Goal: Transaction & Acquisition: Book appointment/travel/reservation

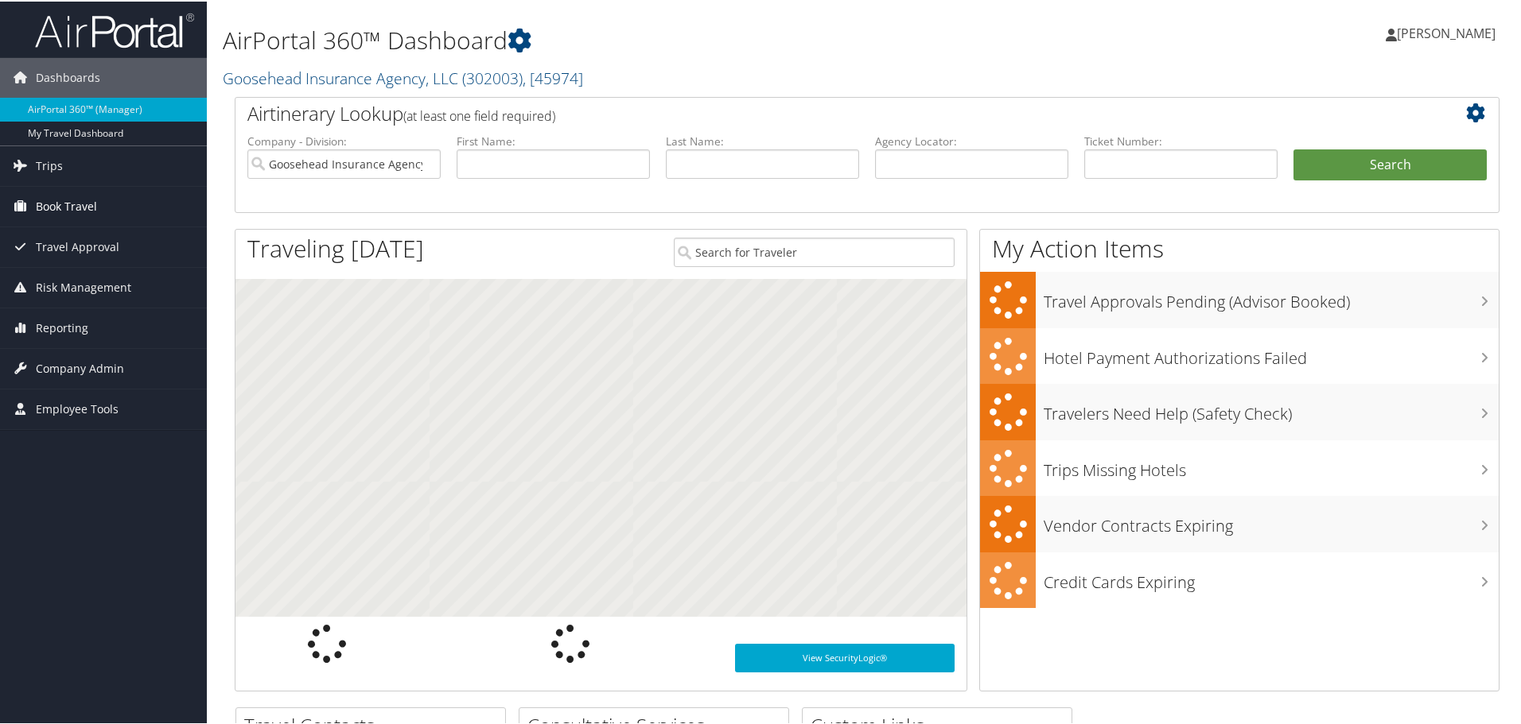
click at [64, 200] on span "Book Travel" at bounding box center [66, 205] width 61 height 40
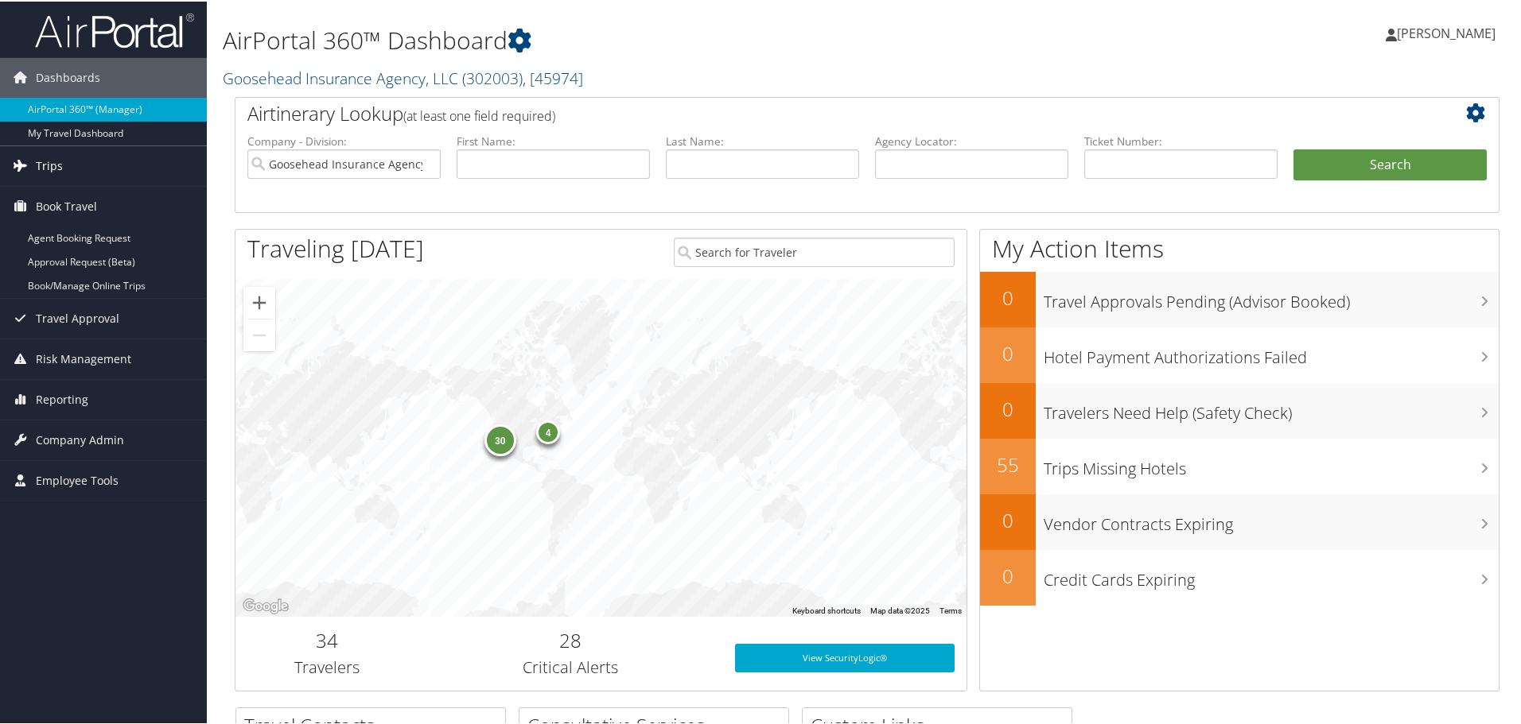
click at [73, 164] on link "Trips" at bounding box center [103, 165] width 207 height 40
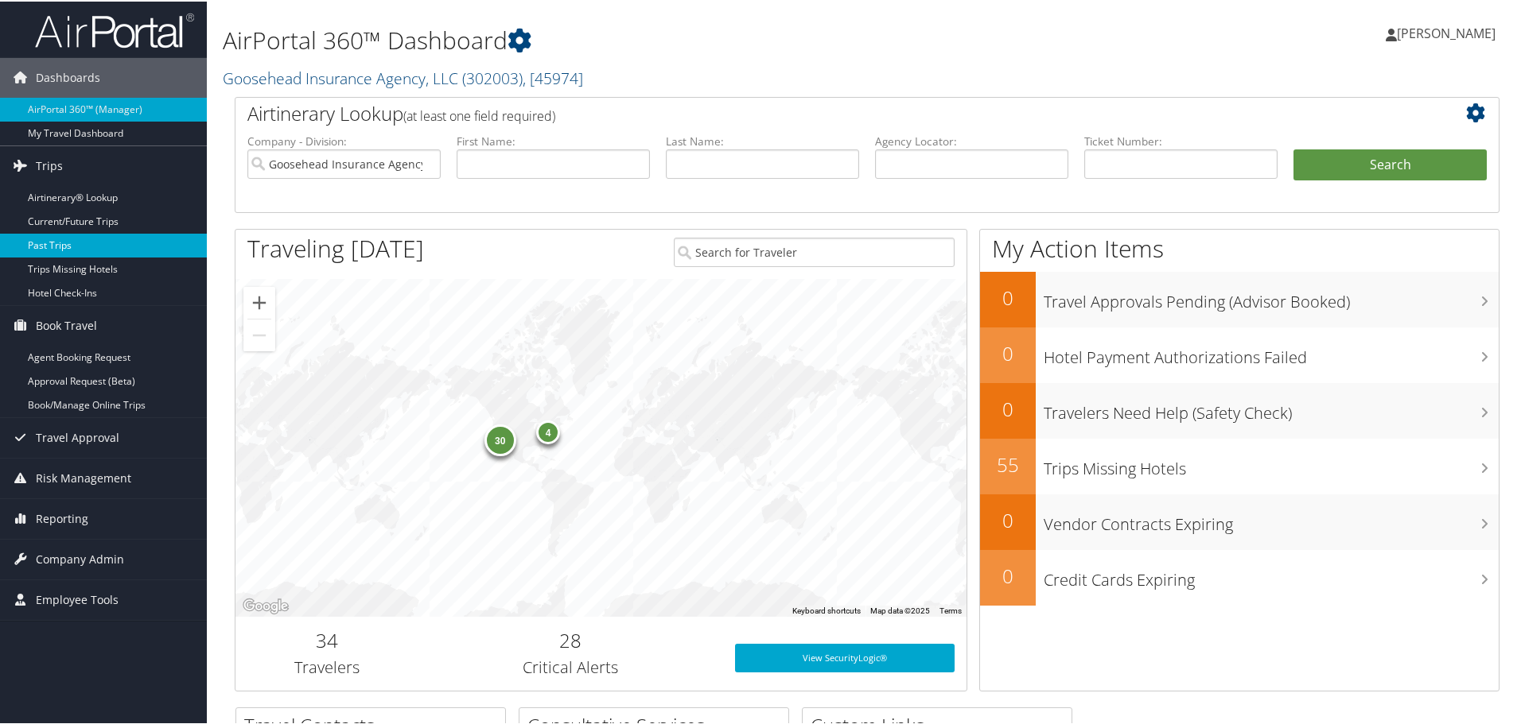
click at [71, 239] on link "Past Trips" at bounding box center [103, 244] width 207 height 24
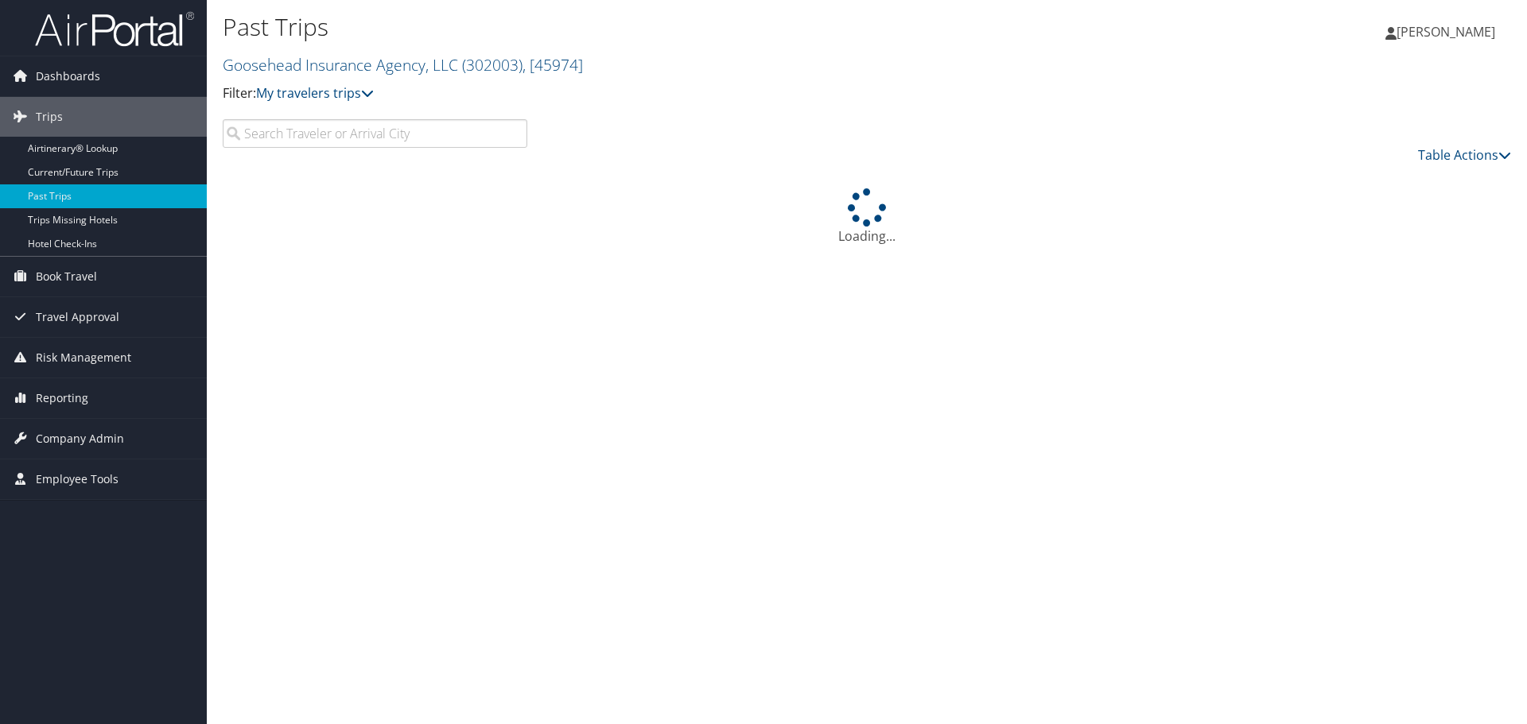
click at [330, 131] on input "search" at bounding box center [375, 133] width 305 height 29
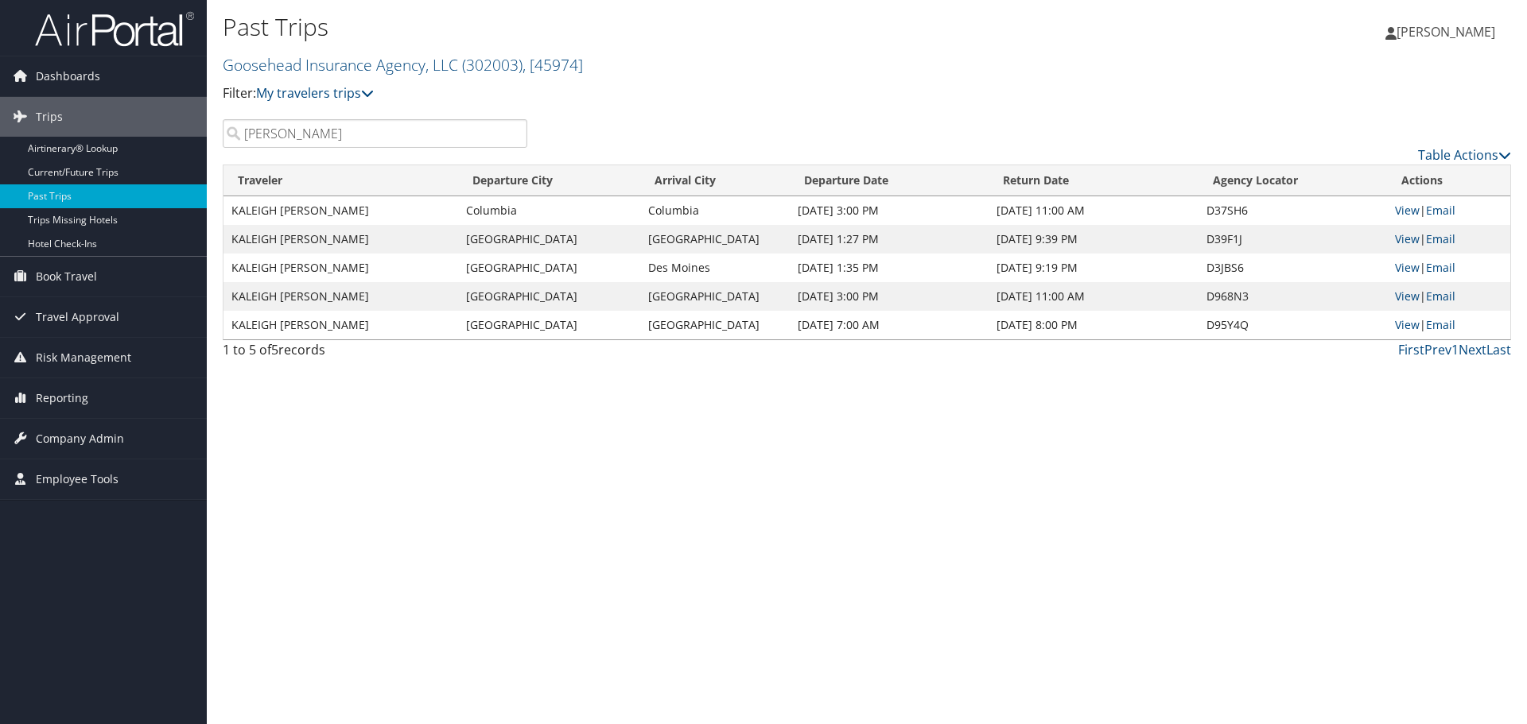
type input "kaleigh mckown"
click at [328, 232] on td "KALEIGH ELIZABETH MCKOWN" at bounding box center [340, 239] width 235 height 29
click at [1397, 238] on link "View" at bounding box center [1407, 238] width 25 height 15
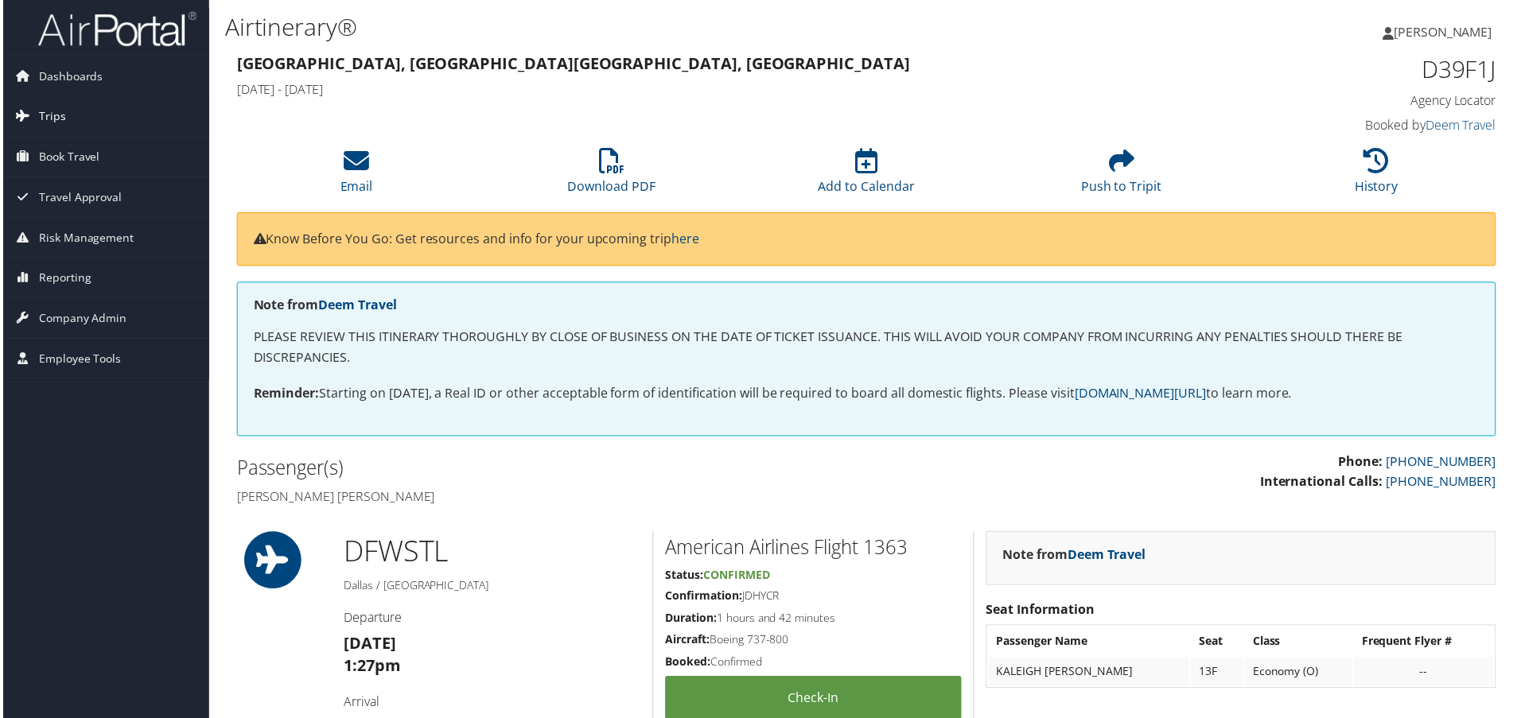
click at [57, 111] on span "Trips" at bounding box center [49, 117] width 27 height 40
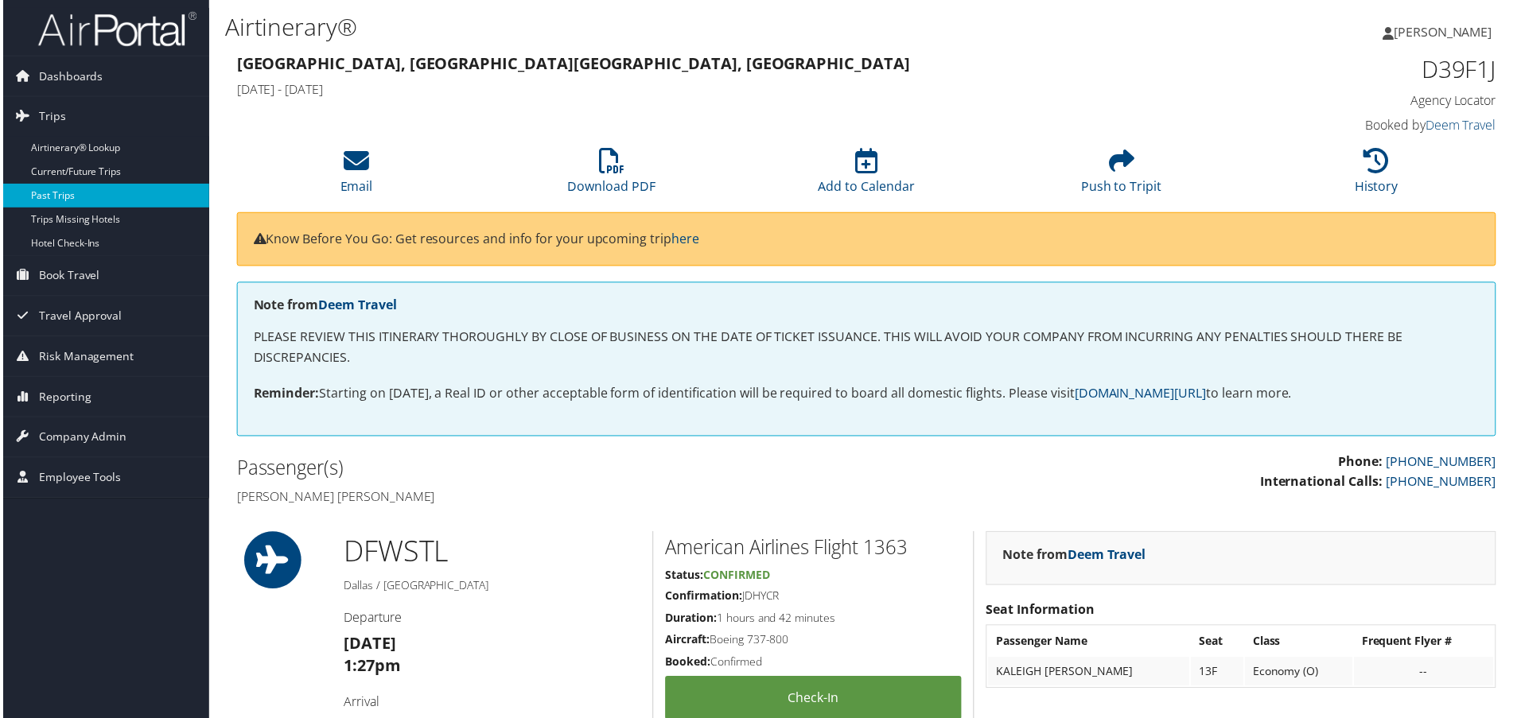
click at [65, 201] on link "Past Trips" at bounding box center [103, 196] width 207 height 24
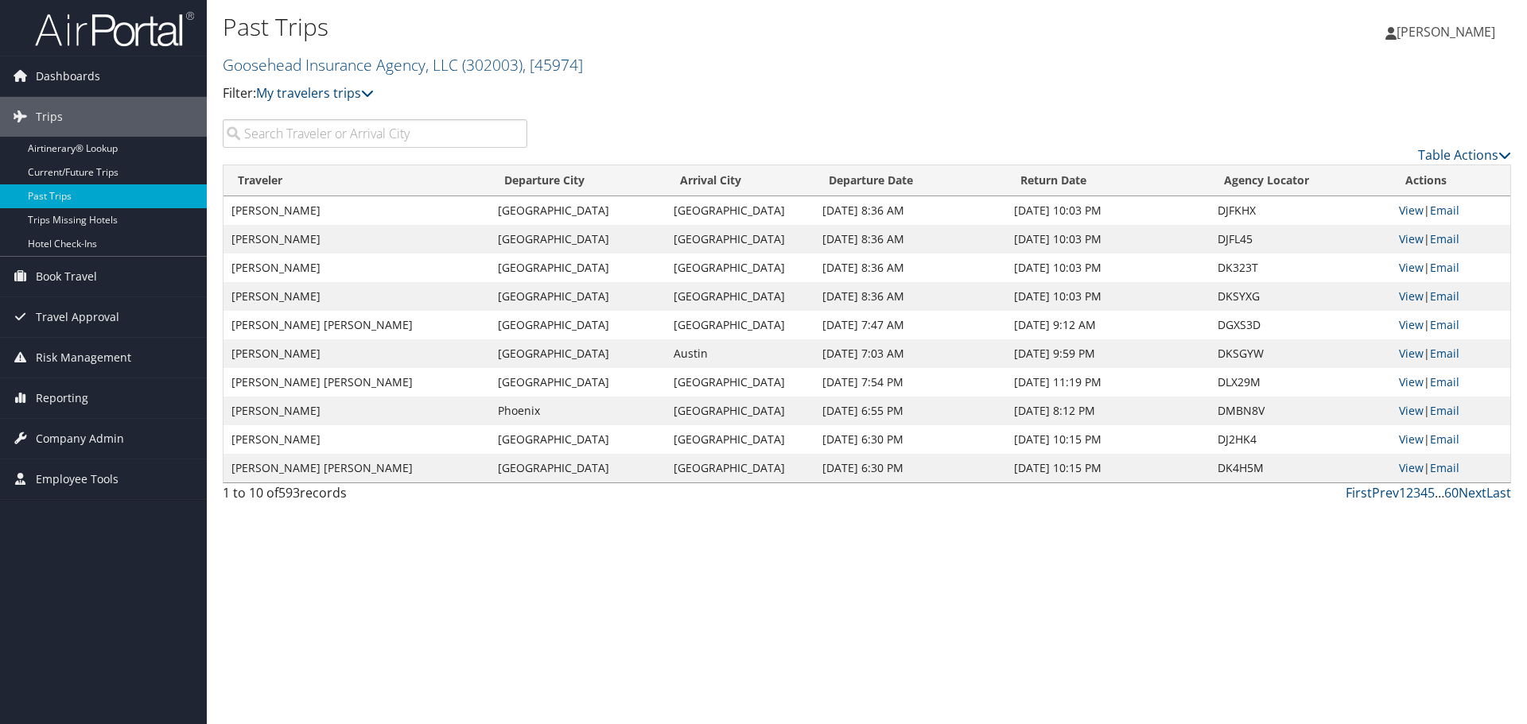
click at [364, 137] on input "search" at bounding box center [375, 133] width 305 height 29
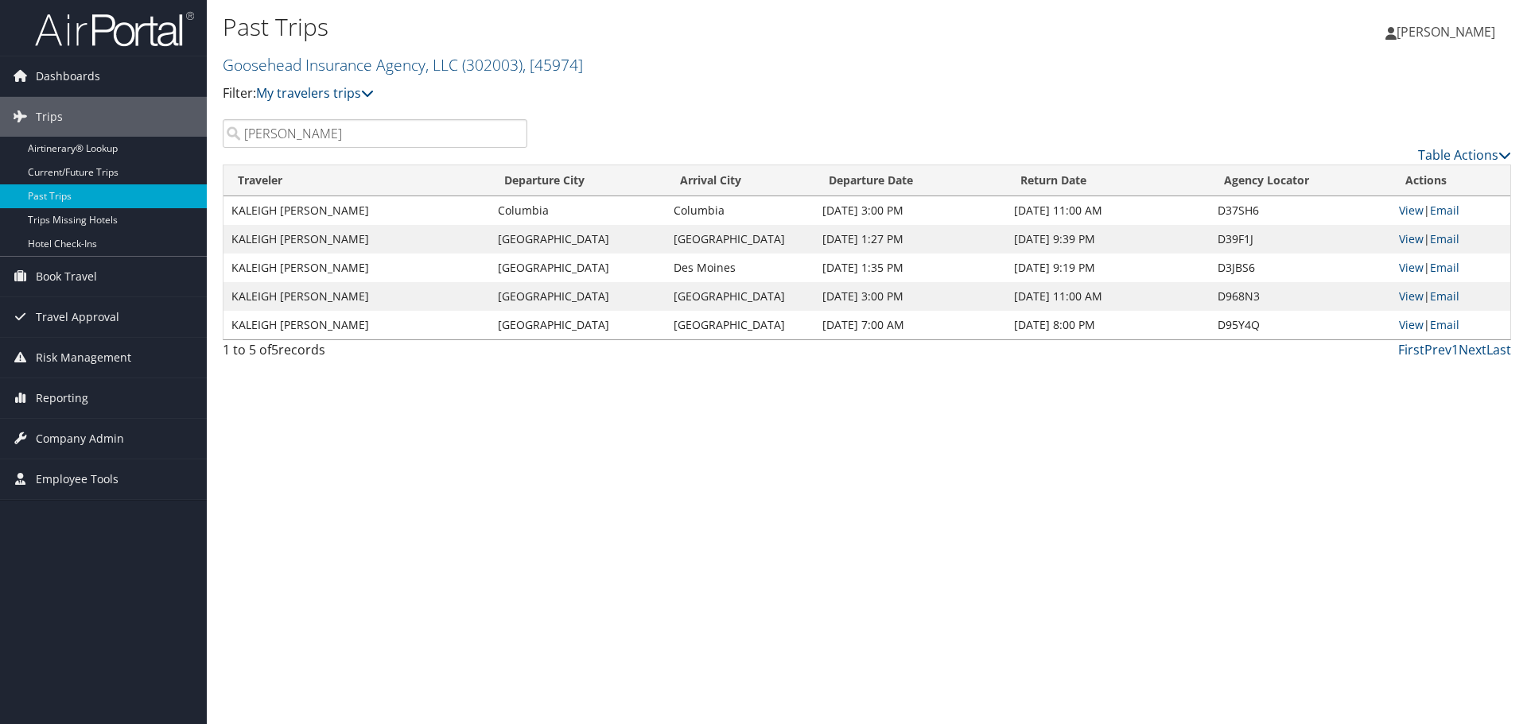
type input "mckown"
click at [345, 295] on td "KALEIGH ELIZABETH MCKOWN" at bounding box center [356, 296] width 266 height 29
click at [1409, 295] on link "View" at bounding box center [1411, 296] width 25 height 15
click at [1418, 327] on link "View" at bounding box center [1411, 324] width 25 height 15
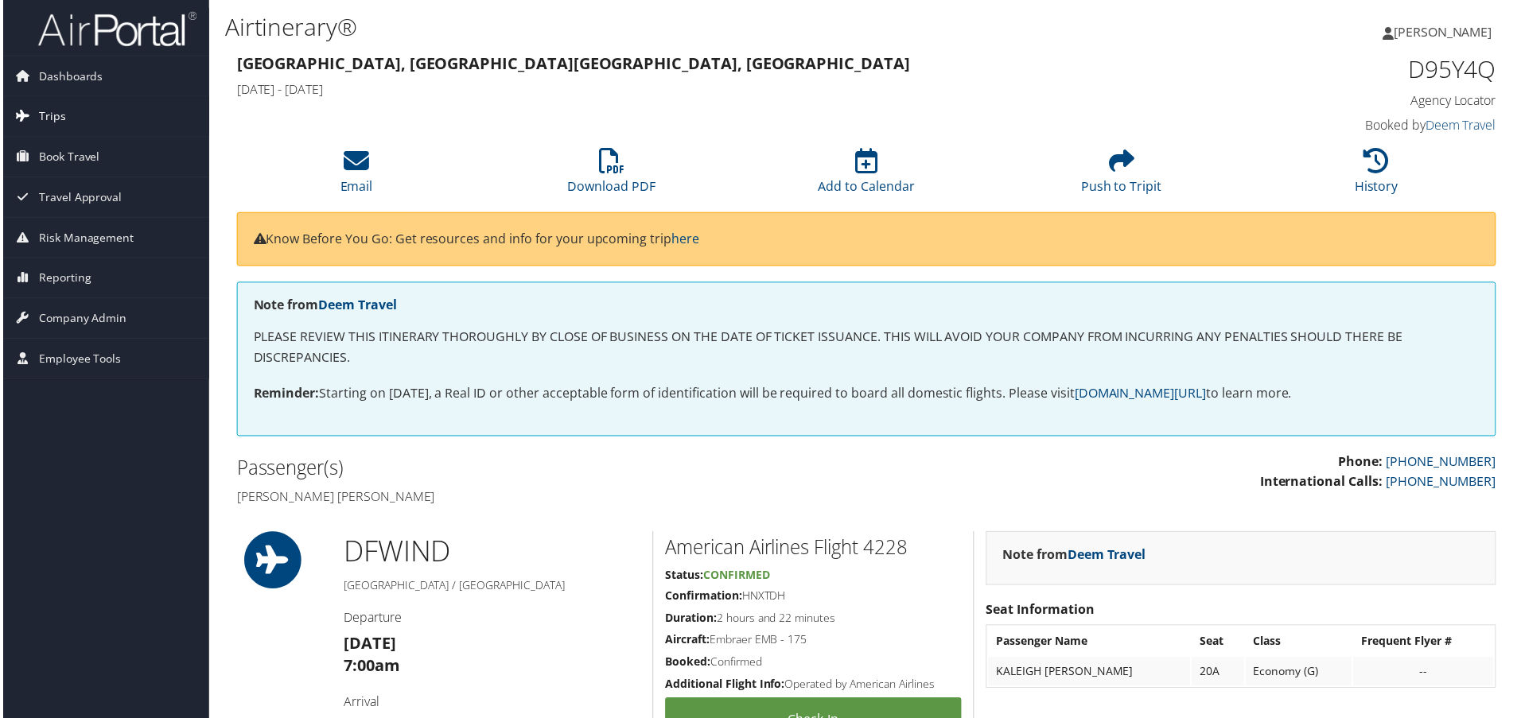
click at [100, 122] on link "Trips" at bounding box center [103, 117] width 207 height 40
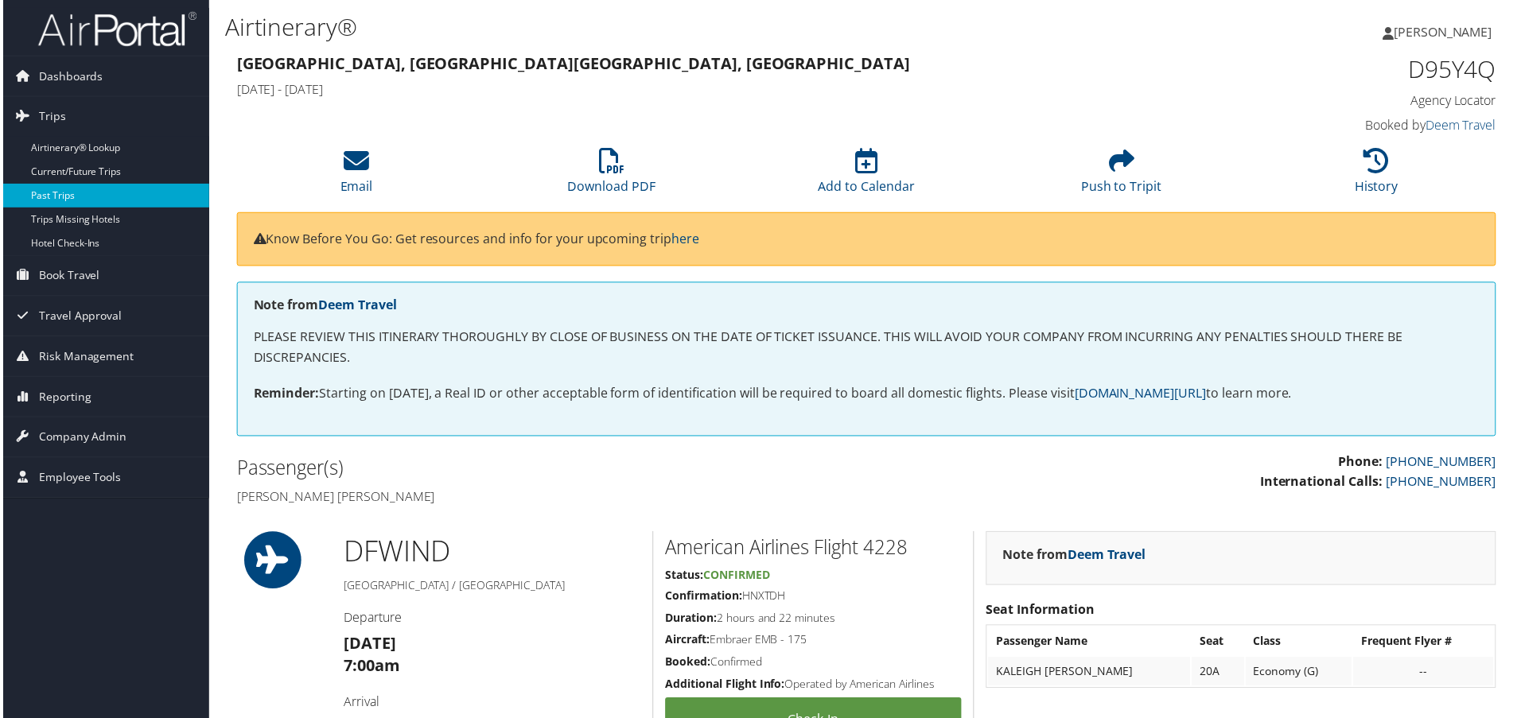
click at [47, 207] on link "Past Trips" at bounding box center [103, 196] width 207 height 24
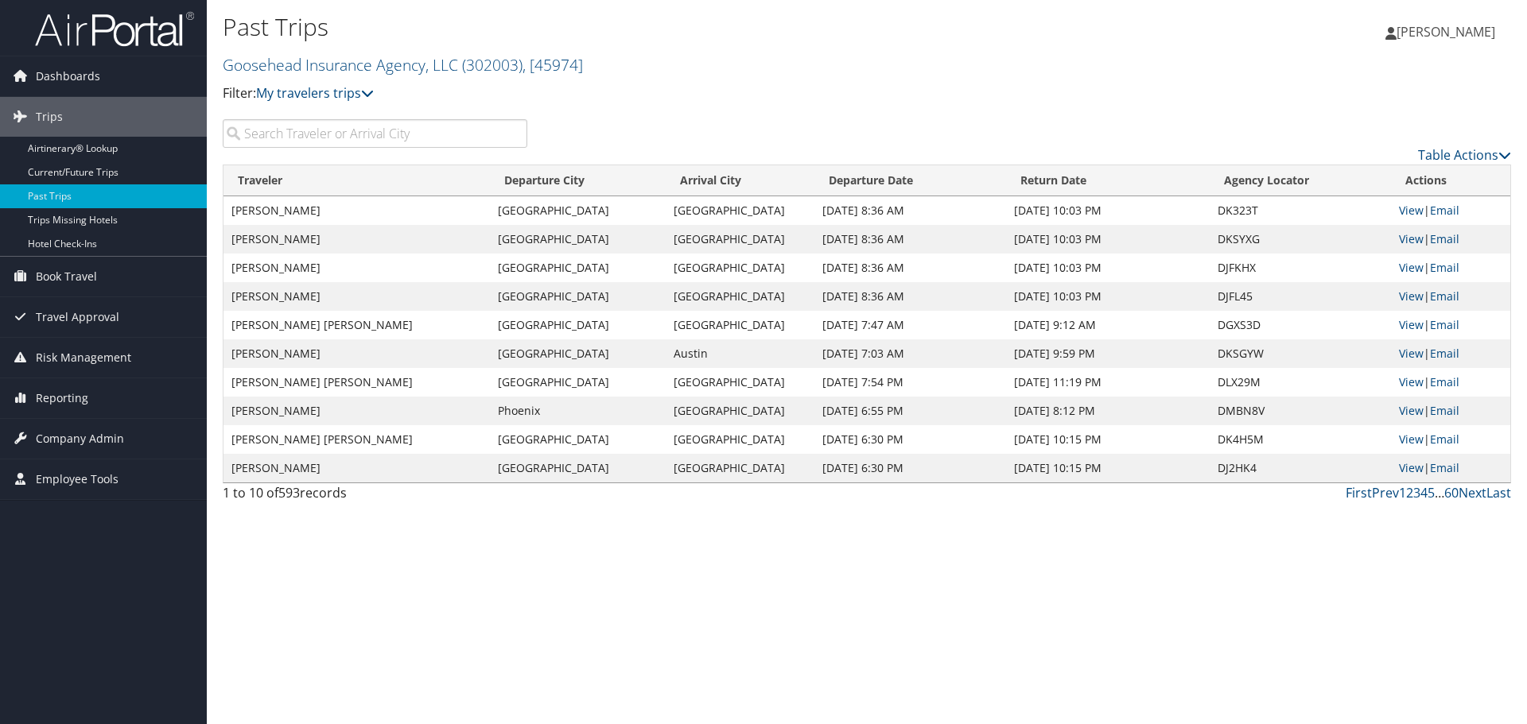
click at [362, 140] on input "search" at bounding box center [375, 133] width 305 height 29
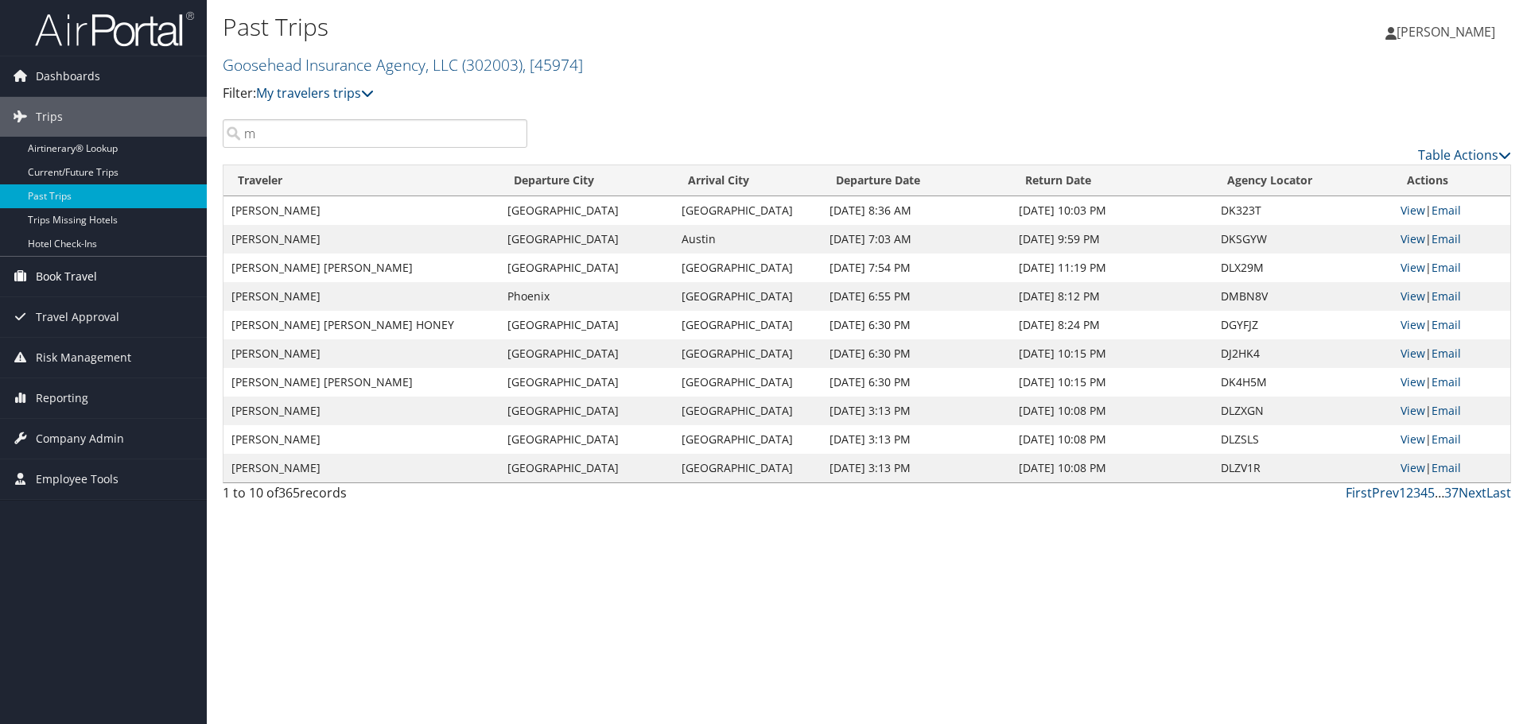
type input "m"
click at [84, 277] on span "Book Travel" at bounding box center [66, 277] width 61 height 40
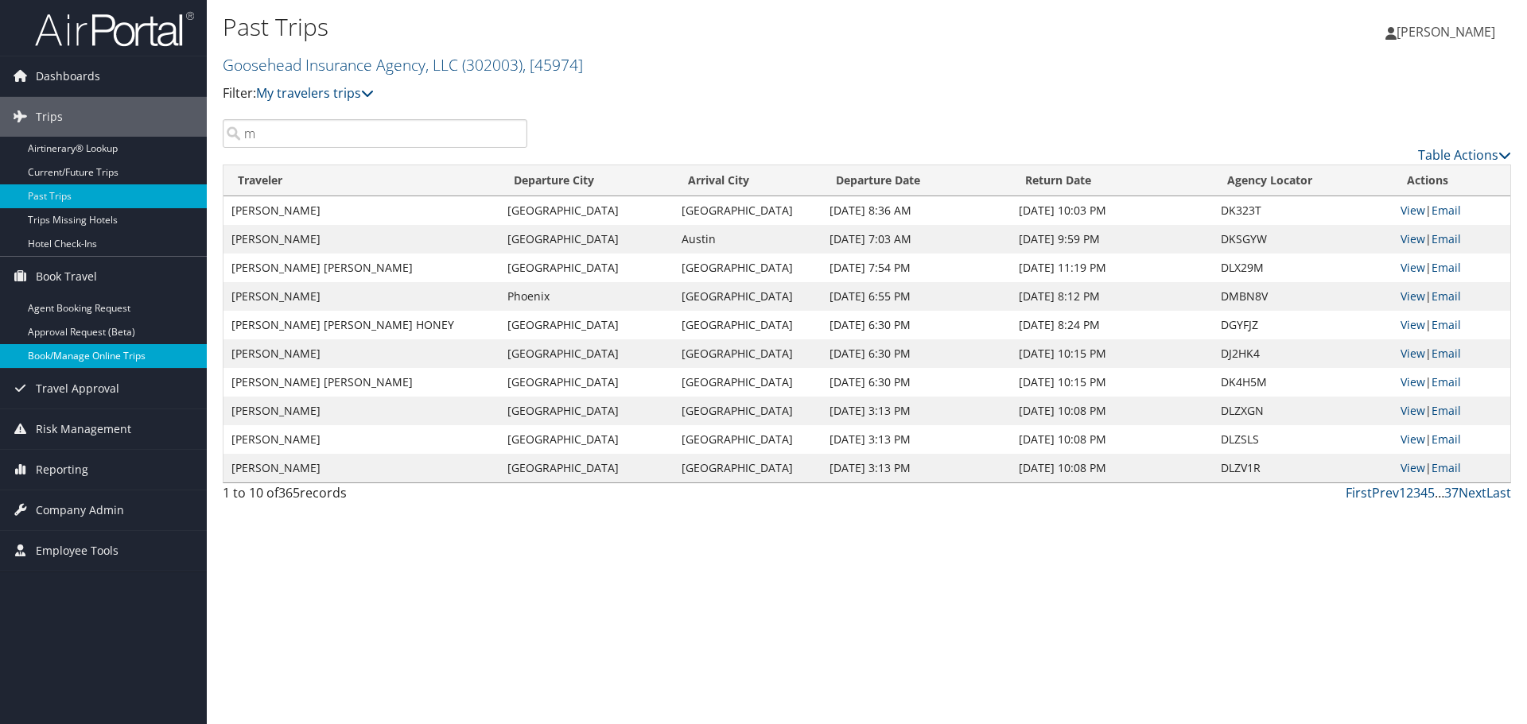
click at [86, 344] on link "Book/Manage Online Trips" at bounding box center [103, 356] width 207 height 24
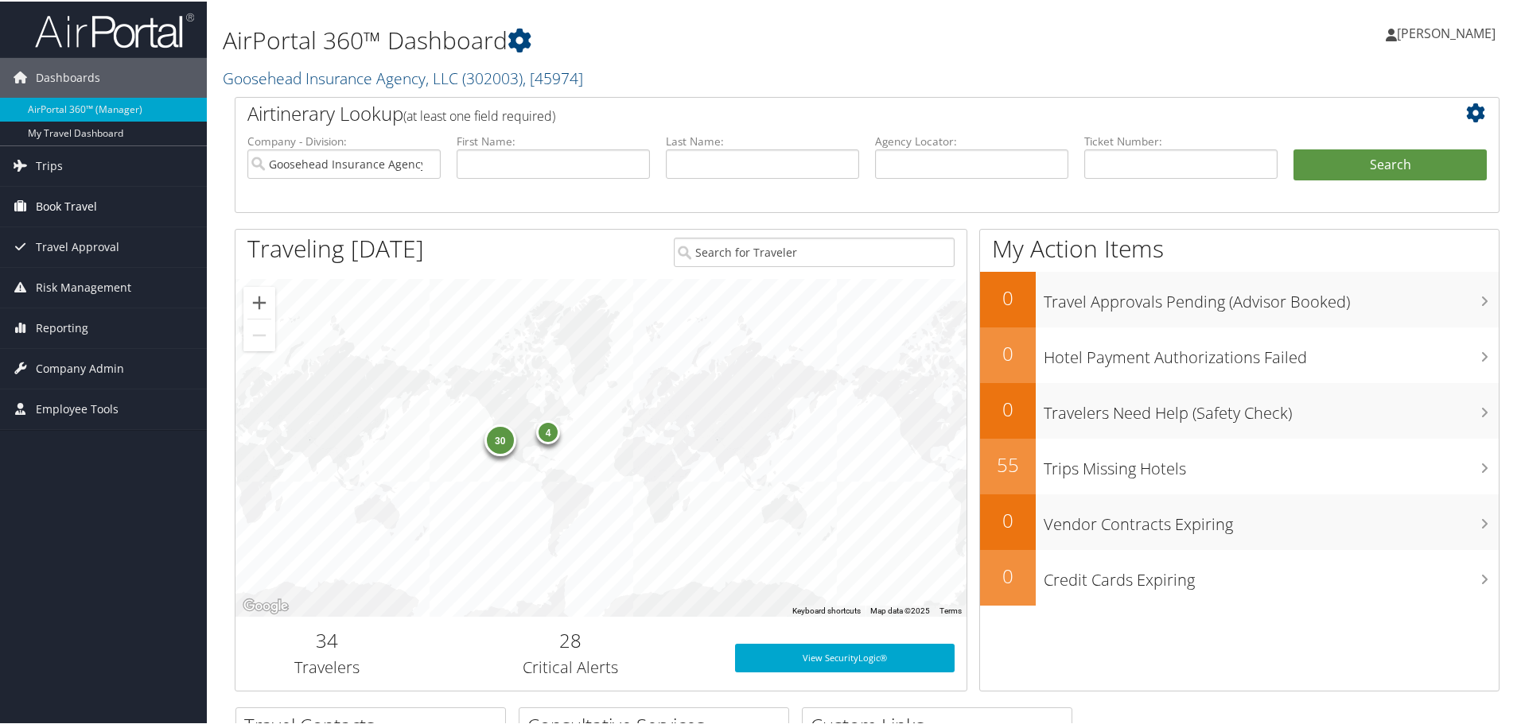
click at [76, 210] on span "Book Travel" at bounding box center [66, 205] width 61 height 40
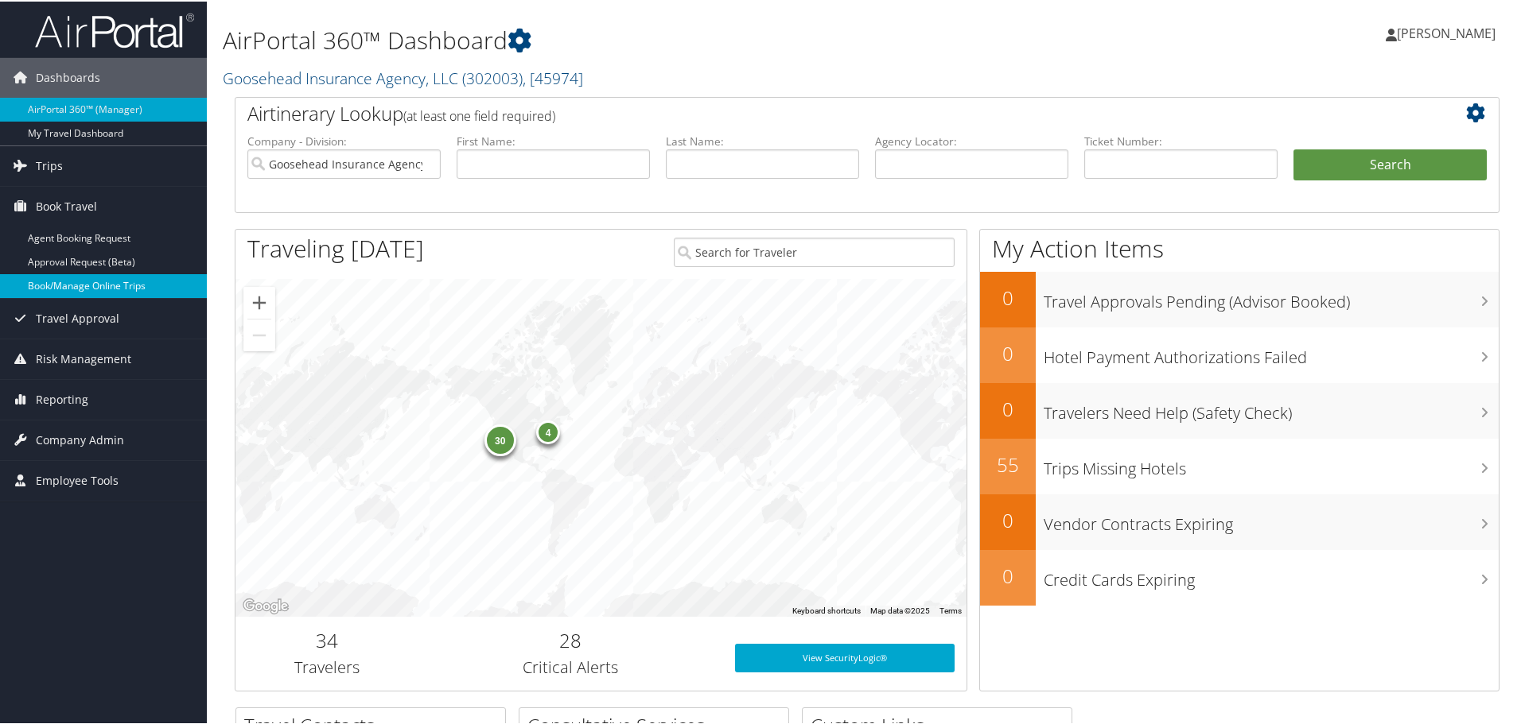
click at [91, 289] on link "Book/Manage Online Trips" at bounding box center [103, 285] width 207 height 24
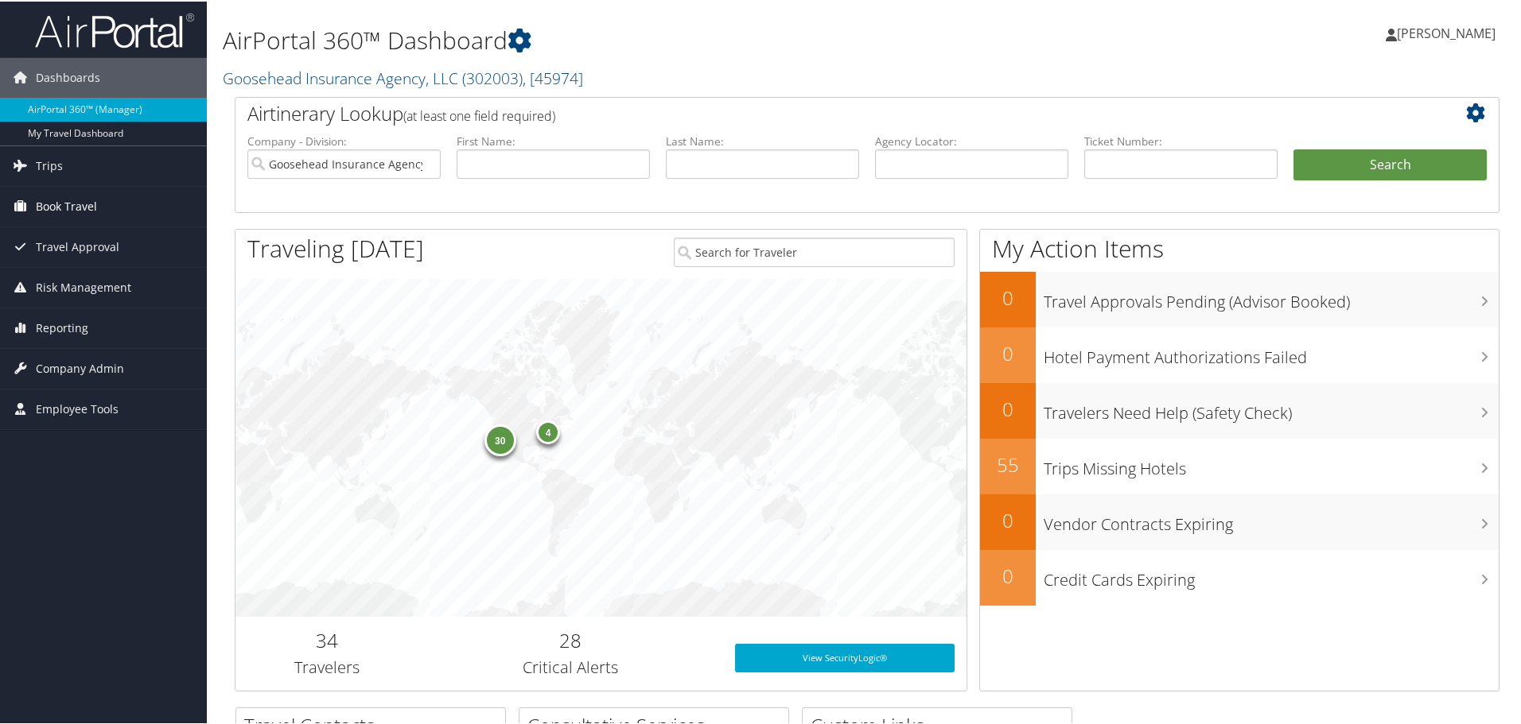
click at [56, 203] on span "Book Travel" at bounding box center [66, 205] width 61 height 40
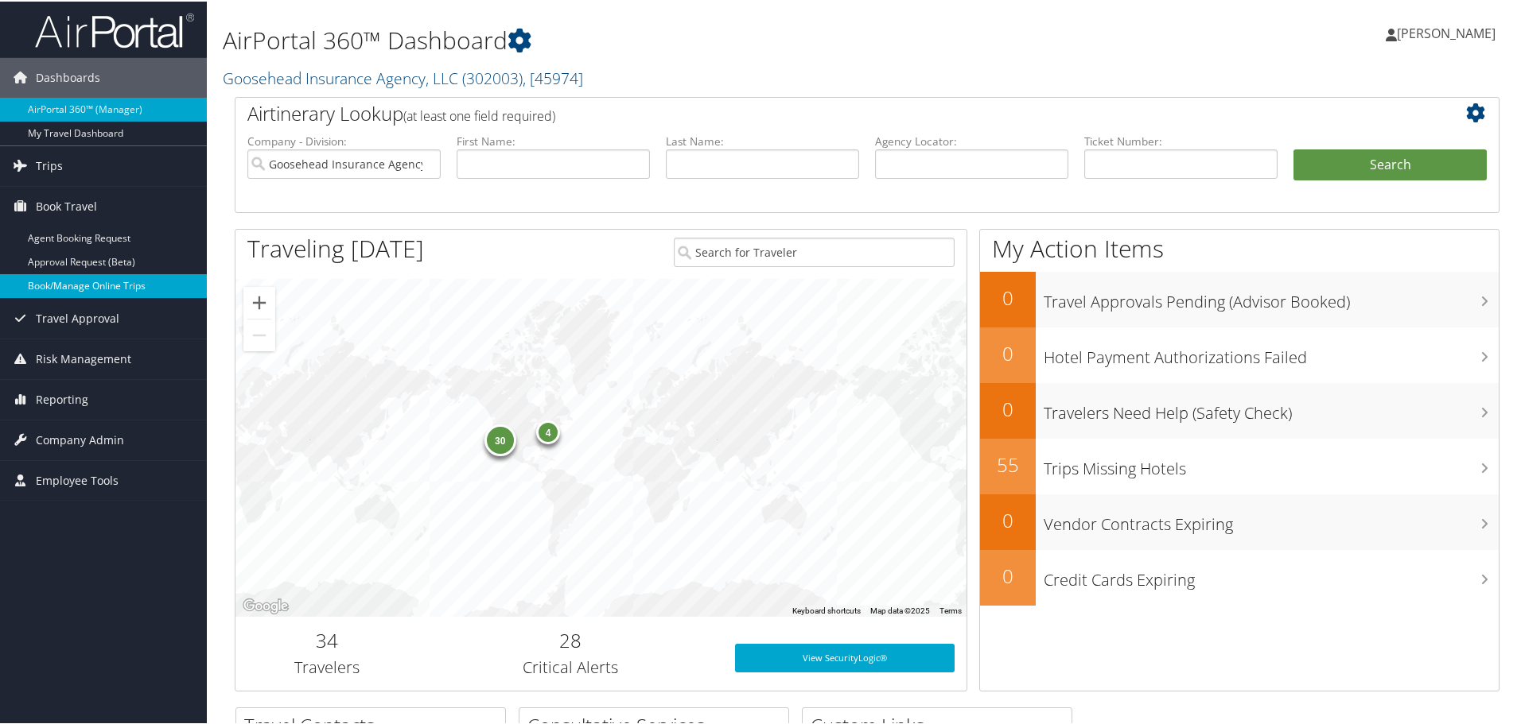
click at [56, 285] on link "Book/Manage Online Trips" at bounding box center [103, 285] width 207 height 24
